Goal: Use online tool/utility: Use online tool/utility

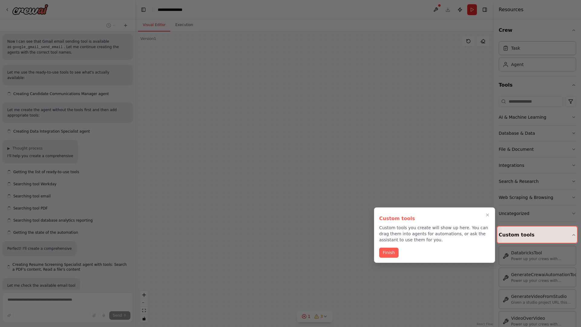
scroll to position [313, 0]
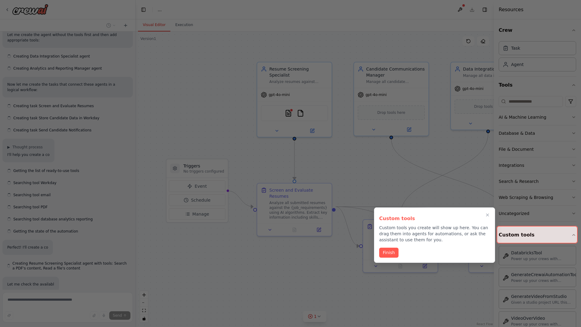
scroll to position [387, 0]
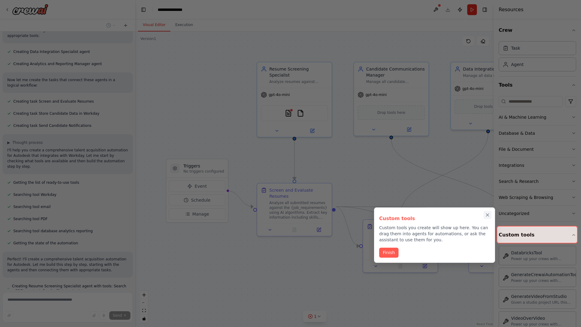
click at [488, 215] on icon "Close walkthrough" at bounding box center [487, 215] width 3 height 3
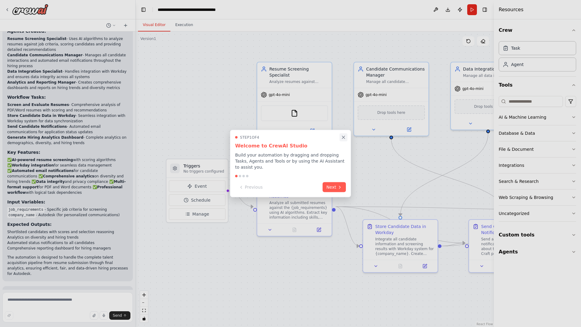
click at [344, 139] on icon "Close walkthrough" at bounding box center [343, 137] width 3 height 3
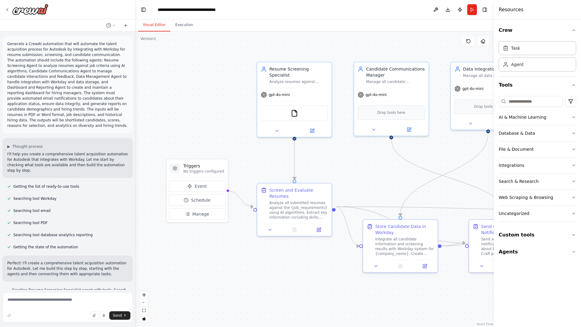
click at [8, 42] on p "Generate a CrewAI automation that will automate the talent acquisition process …" at bounding box center [67, 84] width 121 height 87
click at [178, 67] on div ".deletable-edge-delete-btn { width: 20px; height: 20px; border: 0px solid #ffff…" at bounding box center [315, 178] width 358 height 295
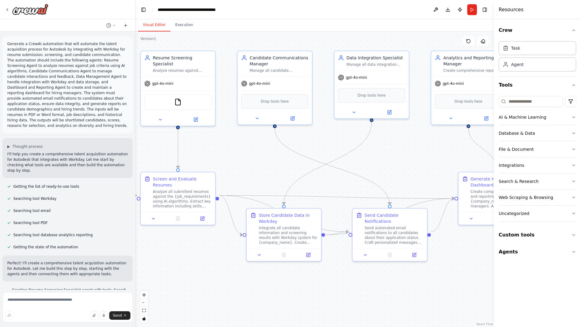
drag, startPoint x: 246, startPoint y: 154, endPoint x: 119, endPoint y: 142, distance: 127.7
click at [119, 142] on div "Generate a CrewAI automation that will automate the talent acquisition process …" at bounding box center [290, 163] width 581 height 327
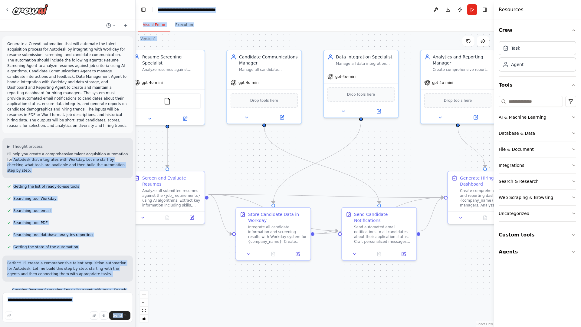
drag, startPoint x: 119, startPoint y: 142, endPoint x: 200, endPoint y: 161, distance: 83.1
click at [200, 161] on div "Generate a CrewAI automation that will automate the talent acquisition process …" at bounding box center [290, 163] width 581 height 327
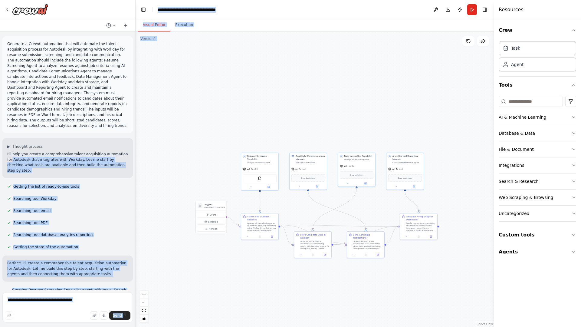
drag, startPoint x: 188, startPoint y: 114, endPoint x: 215, endPoint y: 157, distance: 50.6
click at [215, 157] on div ".deletable-edge-delete-btn { width: 20px; height: 20px; border: 0px solid #ffff…" at bounding box center [315, 178] width 358 height 295
